Goal: Navigation & Orientation: Find specific page/section

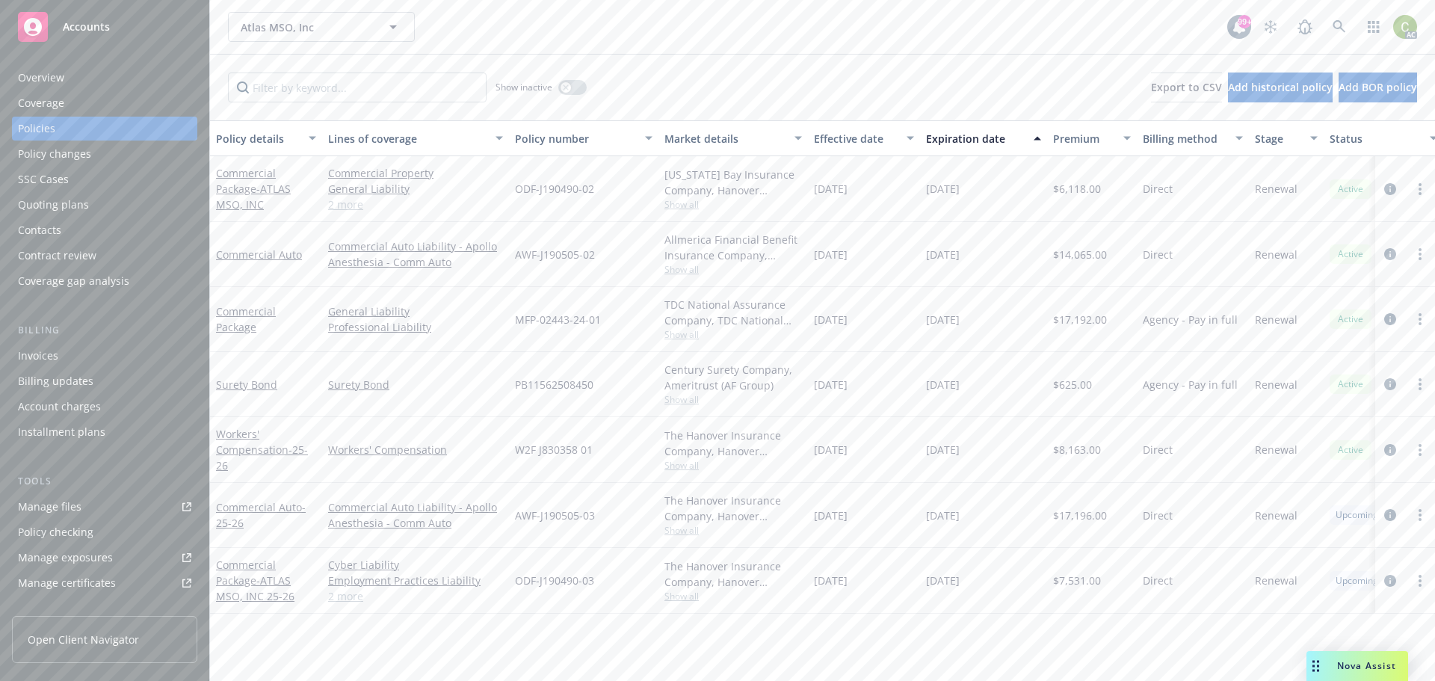
click at [1357, 661] on span "Nova Assist" at bounding box center [1366, 665] width 59 height 13
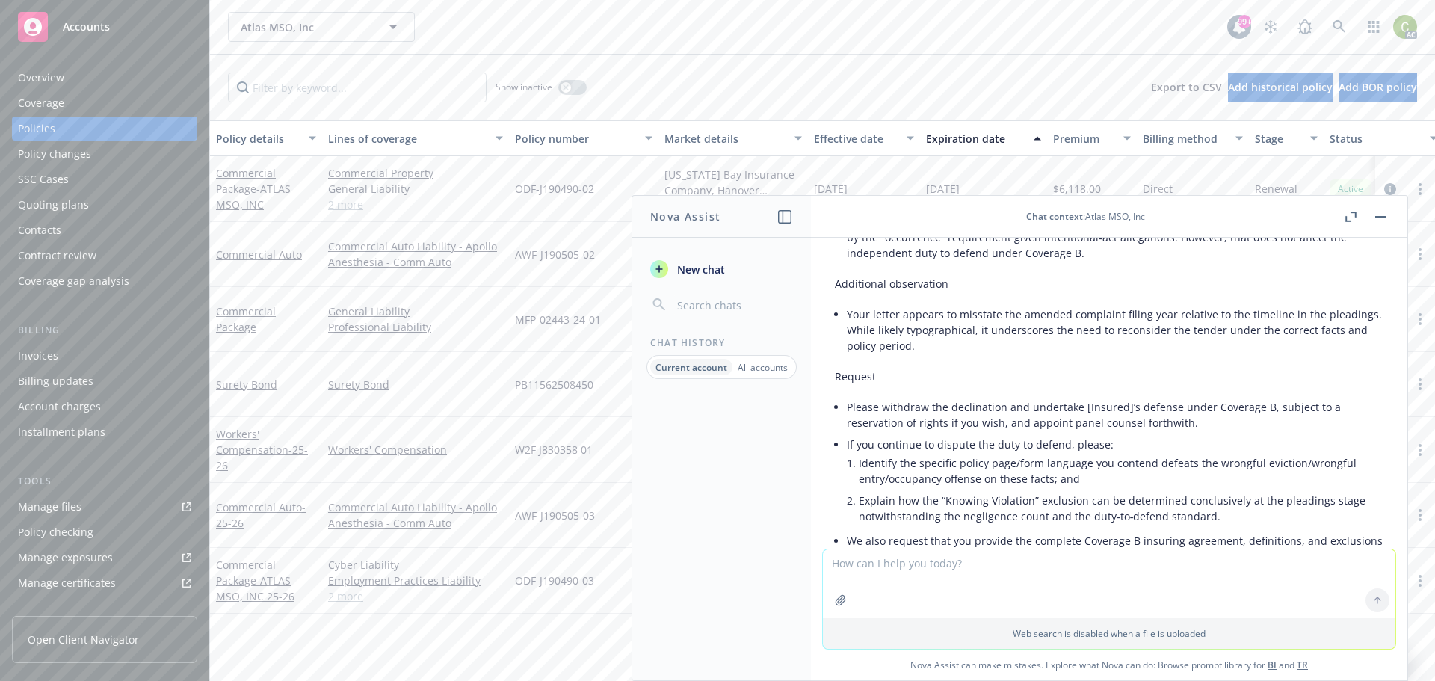
scroll to position [5416, 0]
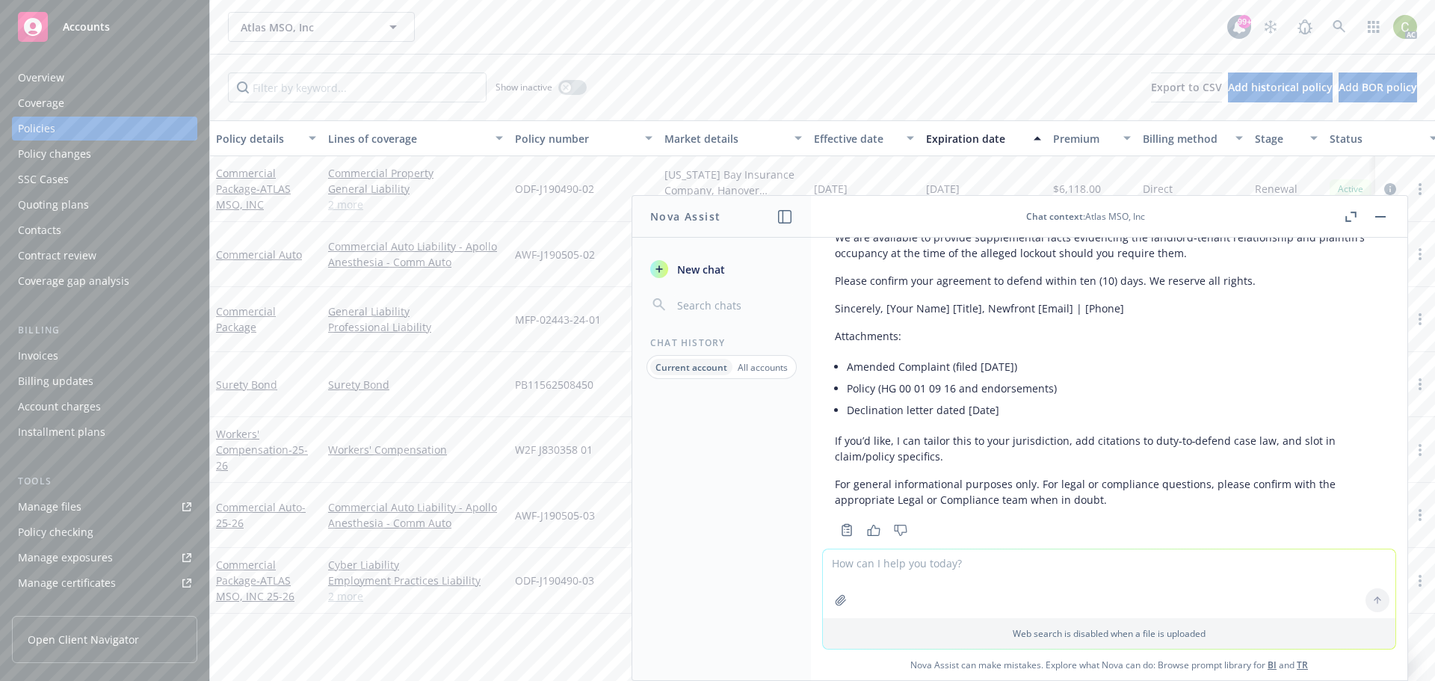
click at [1380, 221] on button "button" at bounding box center [1381, 217] width 18 height 18
